Goal: Task Accomplishment & Management: Manage account settings

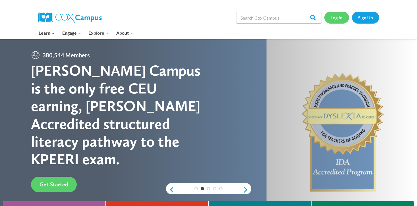
click at [337, 17] on link "Log In" at bounding box center [337, 18] width 25 height 12
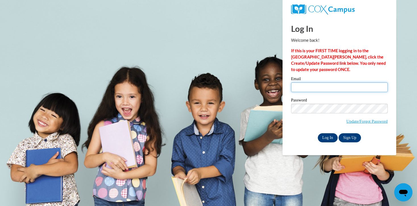
type input "sploeckelman@sasd.net"
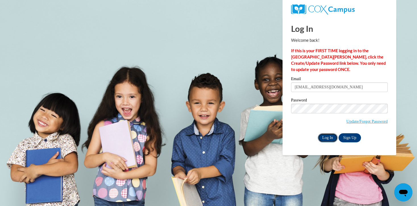
click at [325, 138] on input "Log In" at bounding box center [328, 137] width 20 height 9
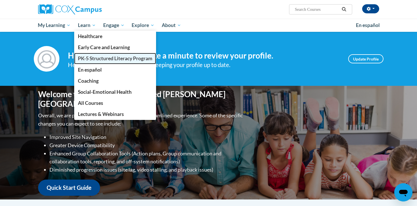
click at [85, 58] on span "PK-5 Structured Literacy Program" at bounding box center [115, 58] width 75 height 6
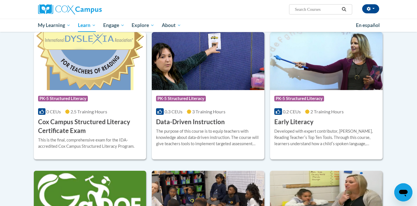
scroll to position [186, 0]
